Goal: Information Seeking & Learning: Check status

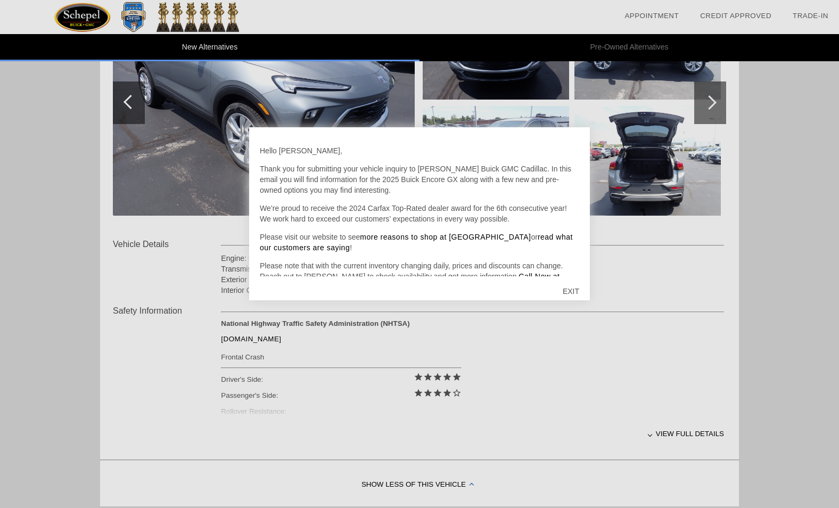
scroll to position [213, 0]
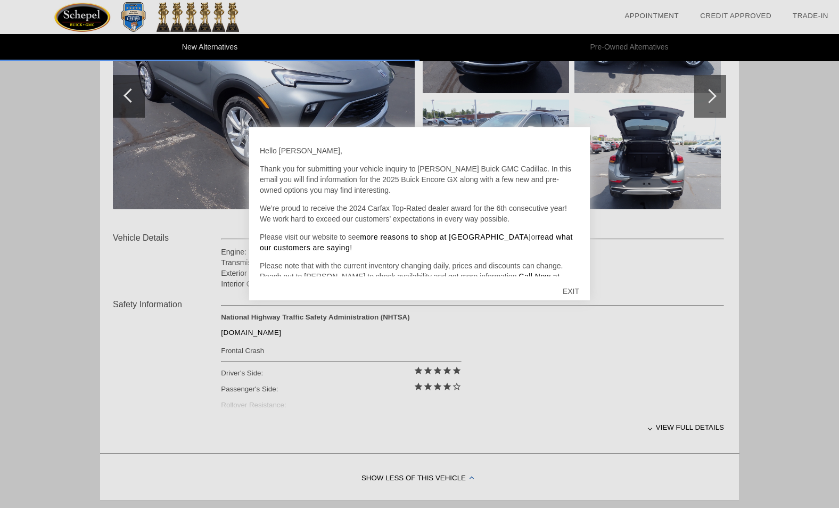
click at [680, 429] on div at bounding box center [419, 254] width 839 height 508
click at [670, 429] on div at bounding box center [419, 254] width 839 height 508
click at [658, 427] on div at bounding box center [419, 254] width 839 height 508
click at [654, 428] on div at bounding box center [419, 254] width 839 height 508
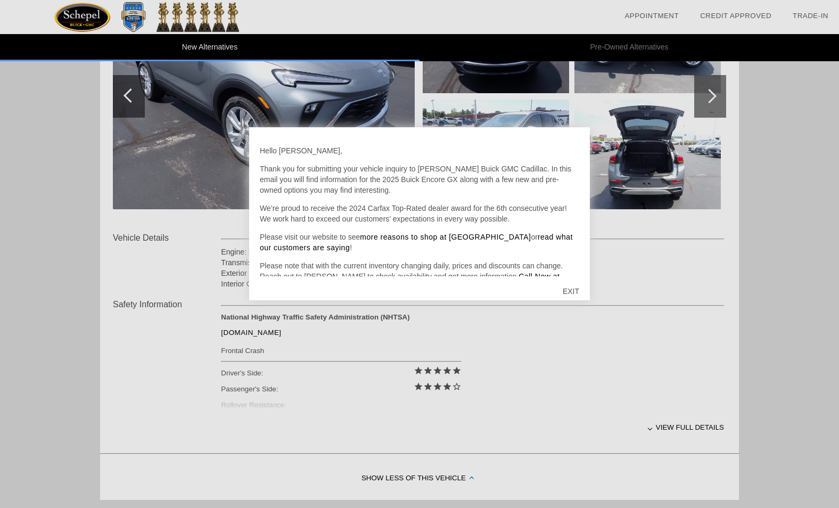
click at [570, 290] on div "EXIT" at bounding box center [571, 291] width 38 height 32
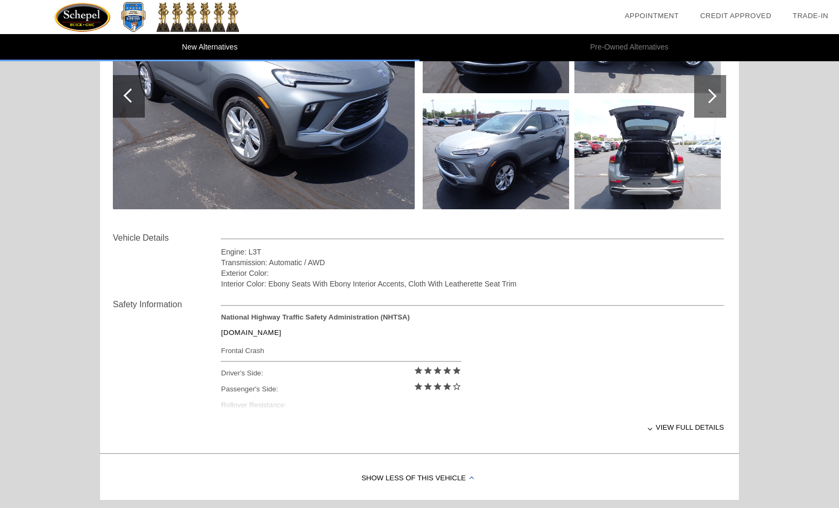
click at [652, 429] on div at bounding box center [650, 428] width 4 height 4
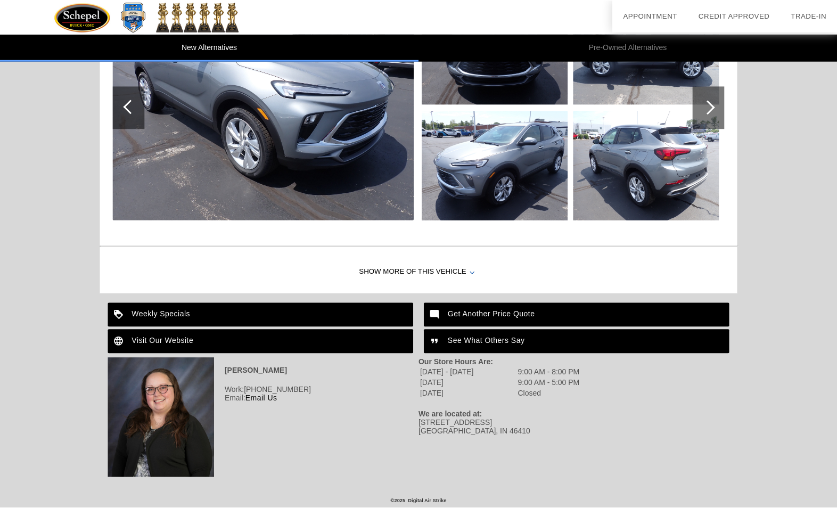
scroll to position [1292, 0]
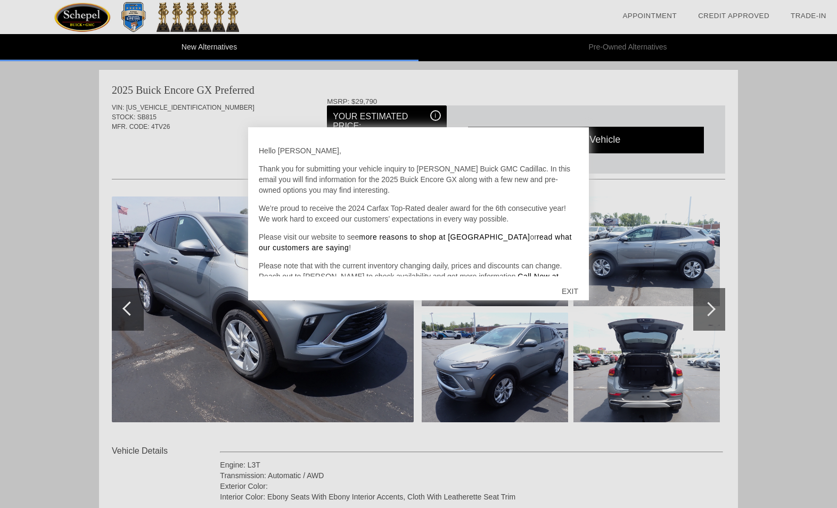
scroll to position [23, 0]
